Goal: Use online tool/utility

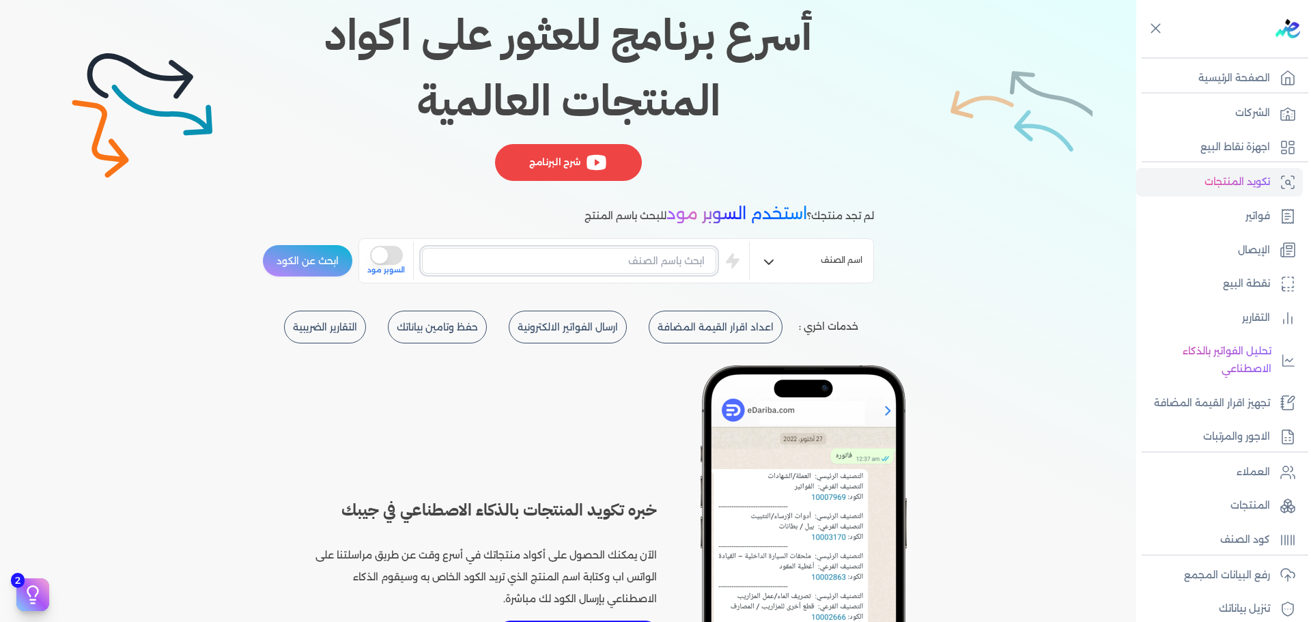
click at [636, 258] on input "text" at bounding box center [569, 261] width 294 height 26
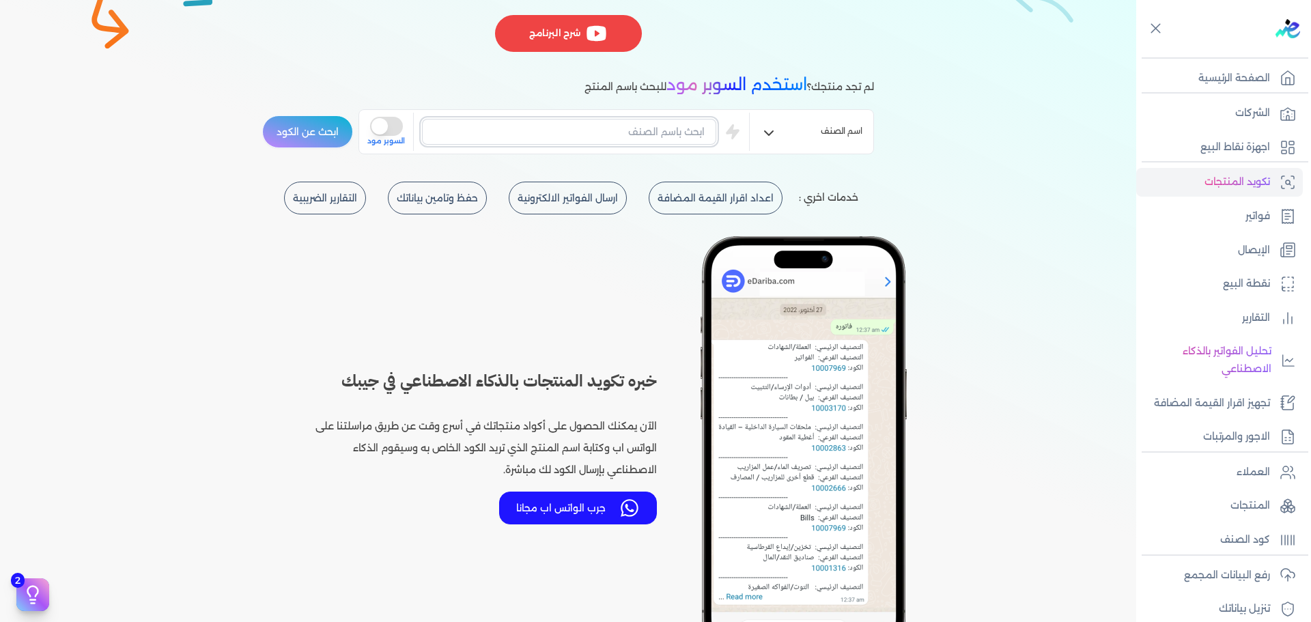
scroll to position [273, 0]
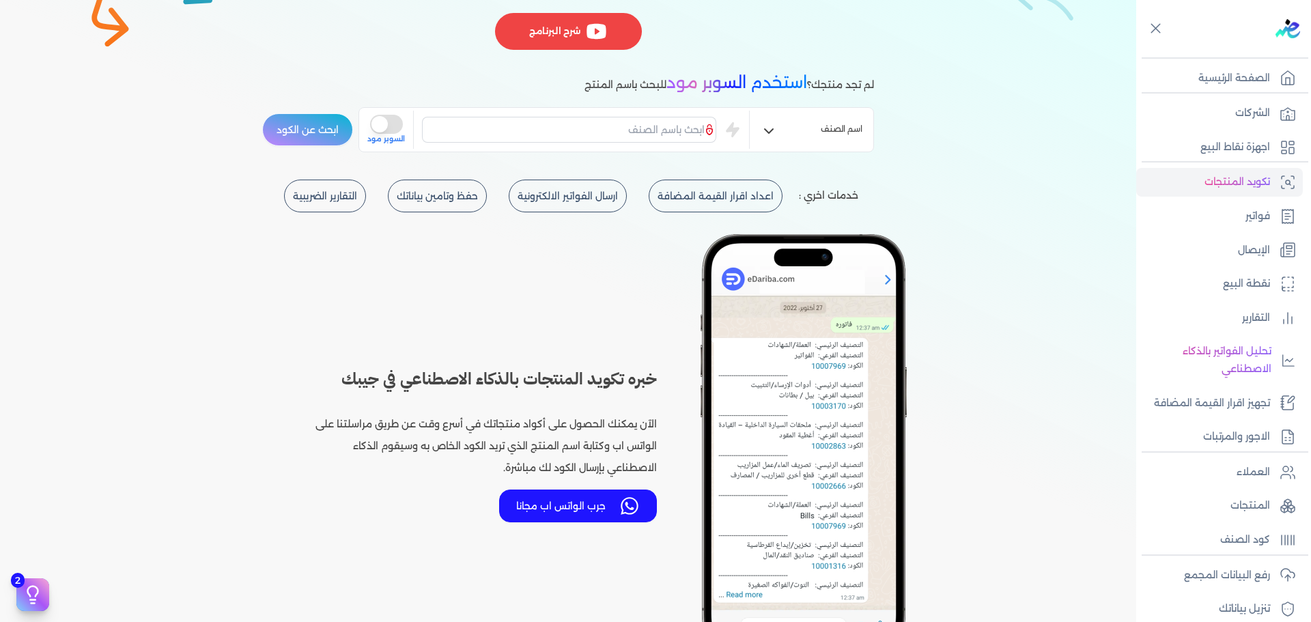
click at [390, 130] on button "is super mode" at bounding box center [386, 124] width 33 height 19
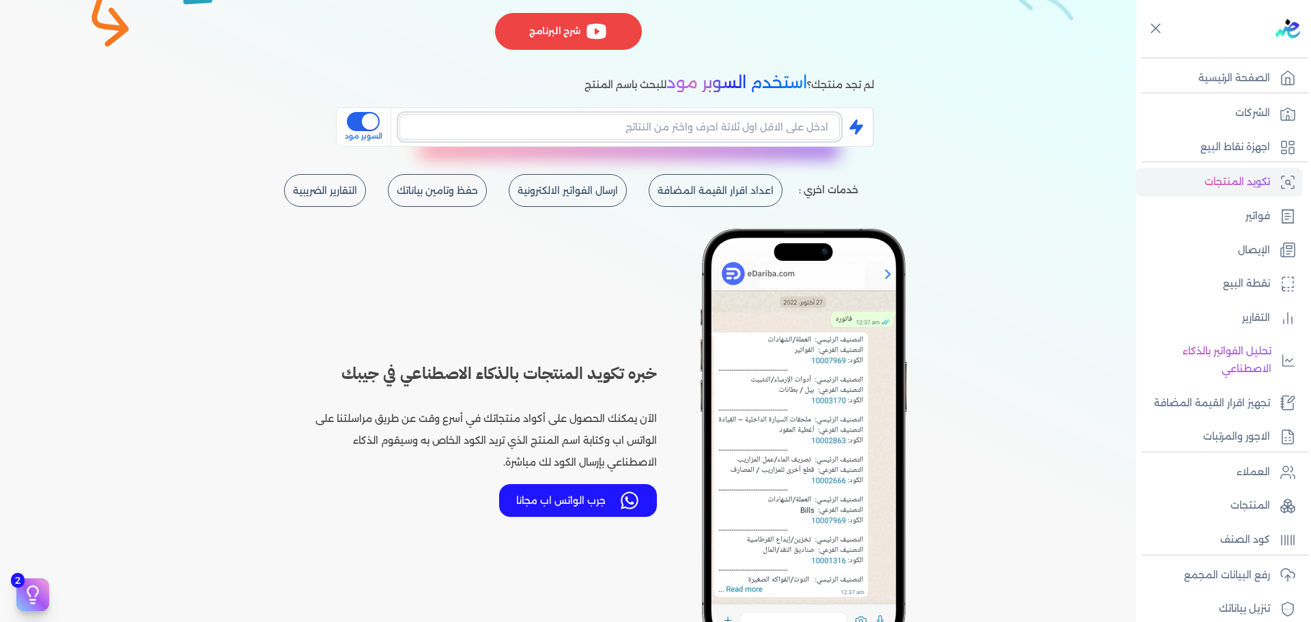
click at [706, 128] on input "text" at bounding box center [619, 127] width 440 height 26
type input "a"
type input "s"
type input "a"
type input "s"
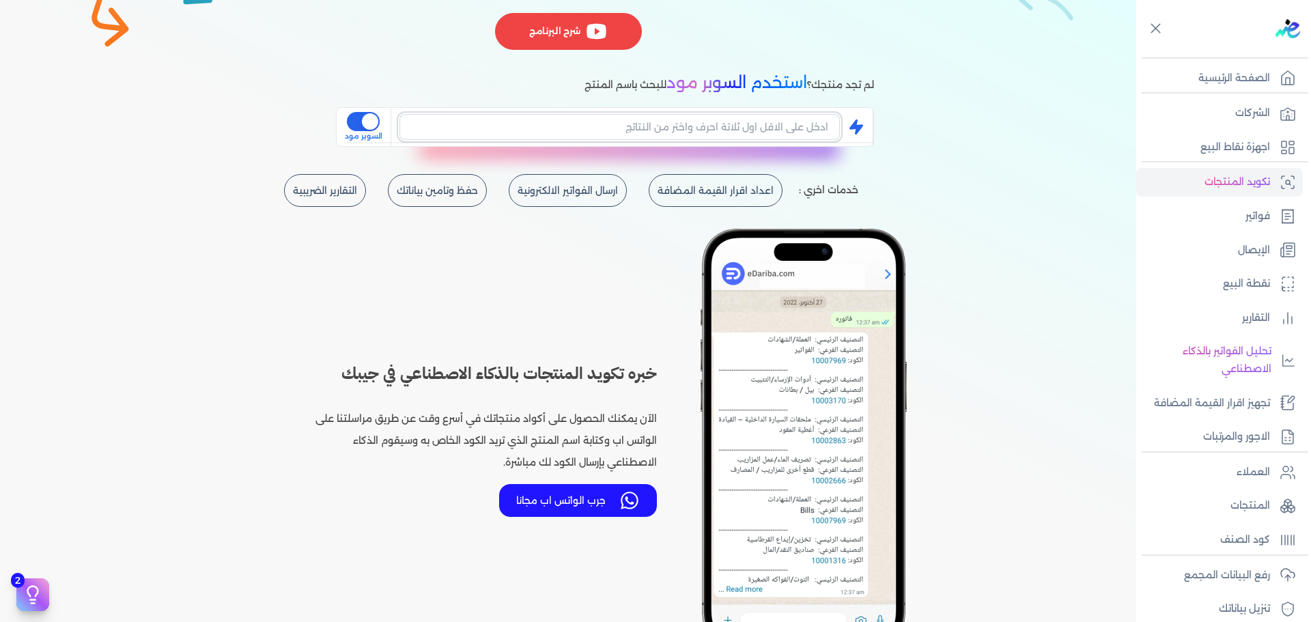
type input "a"
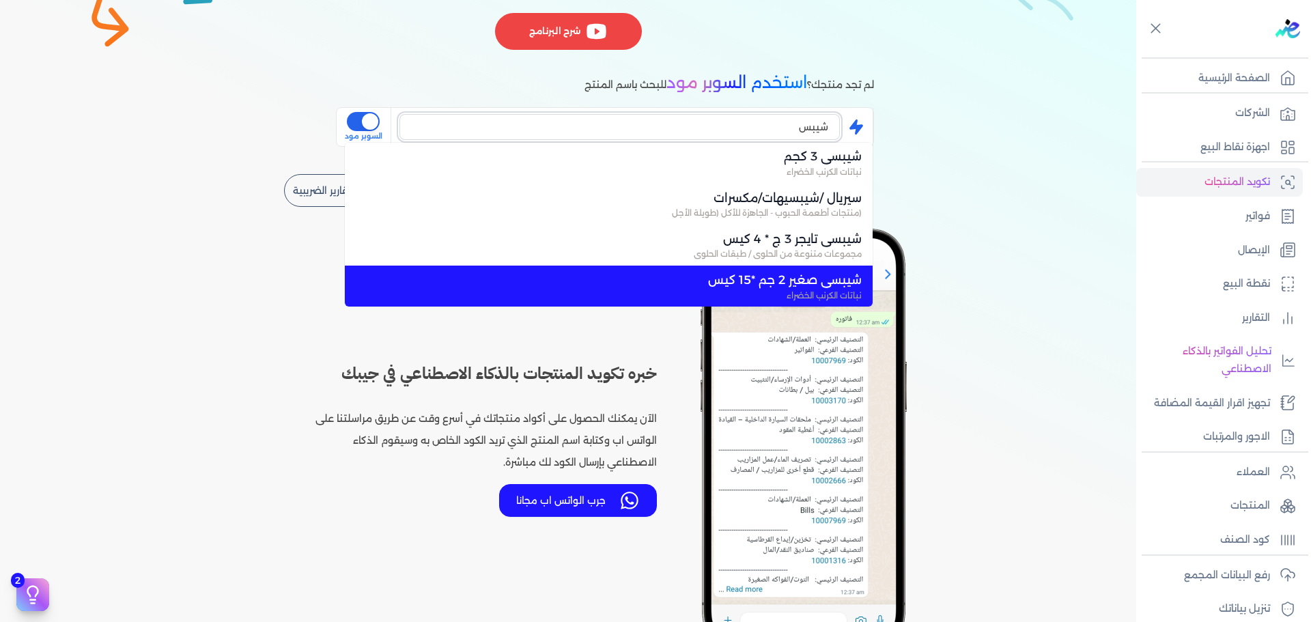
scroll to position [0, 0]
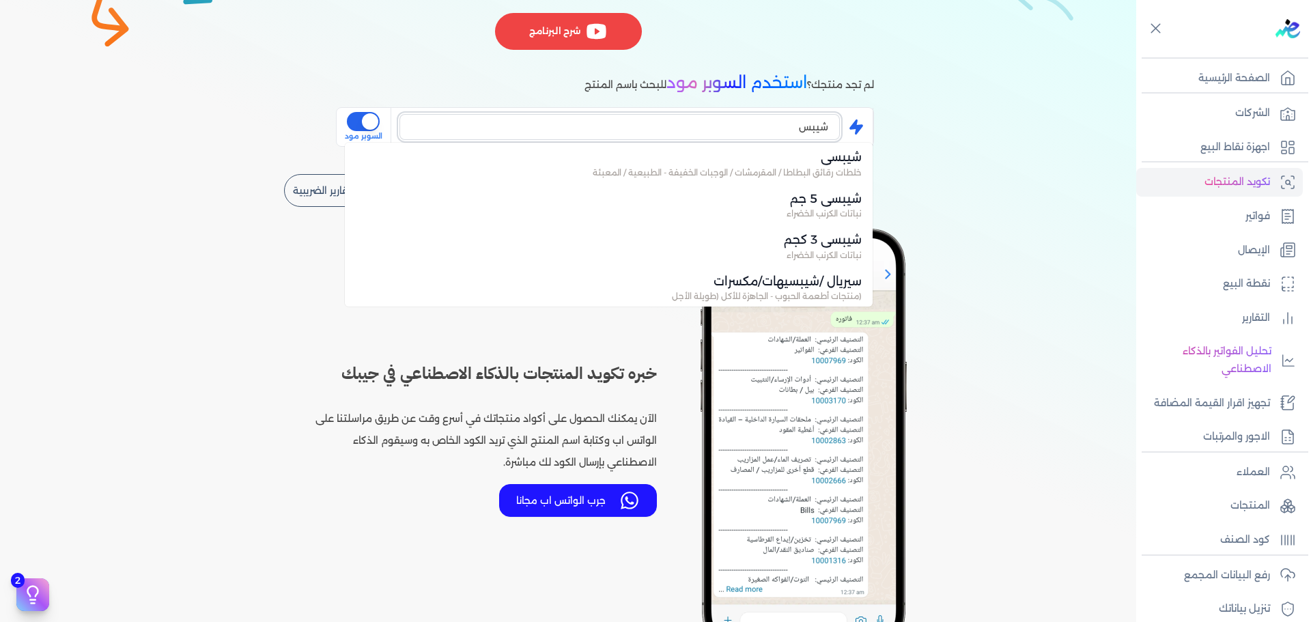
type input "شيبس"
